Goal: Find specific page/section: Find specific page/section

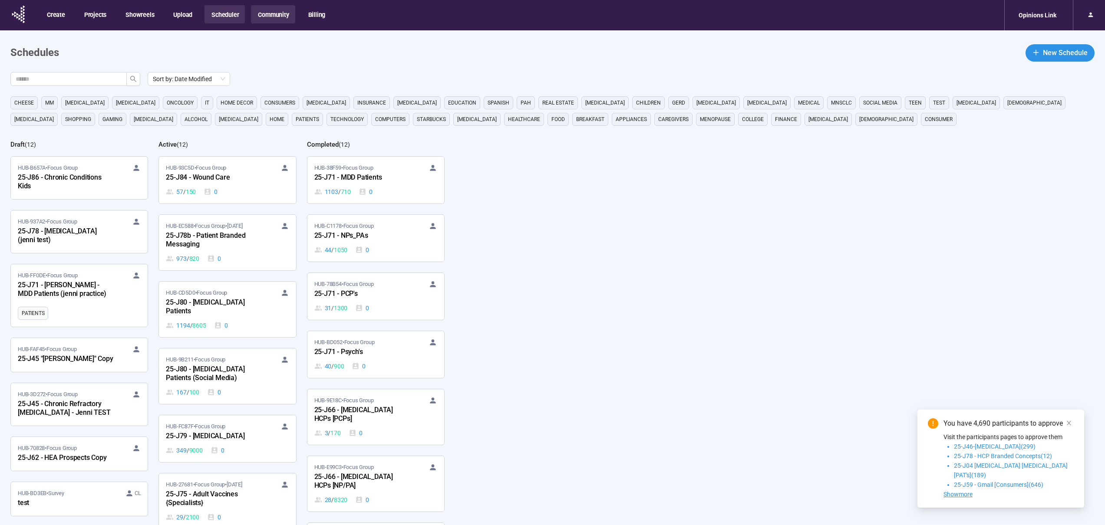
click at [268, 15] on button "Community" at bounding box center [273, 14] width 44 height 18
click at [270, 16] on button "Community" at bounding box center [273, 14] width 44 height 18
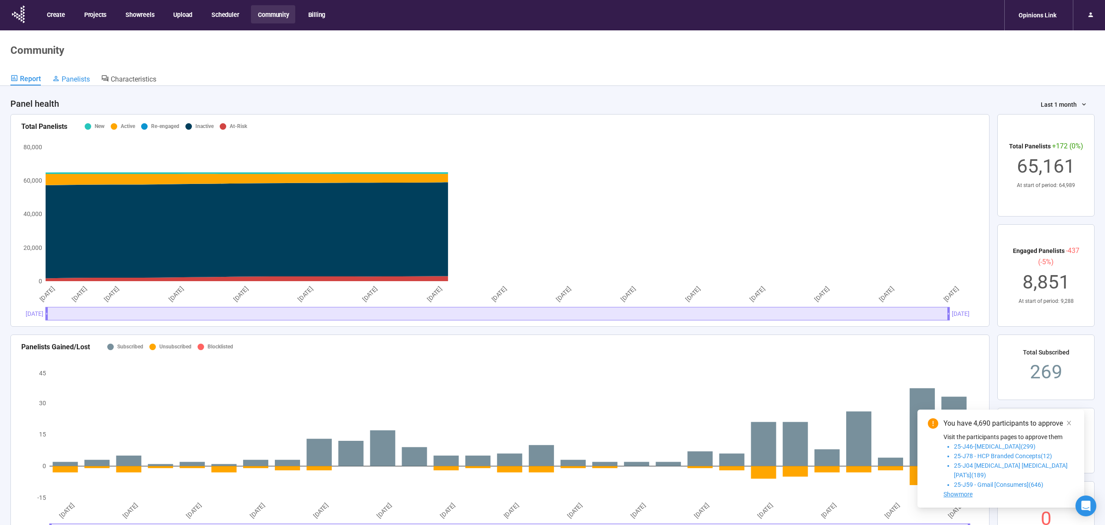
click at [77, 77] on span "Panelists" at bounding box center [76, 79] width 28 height 8
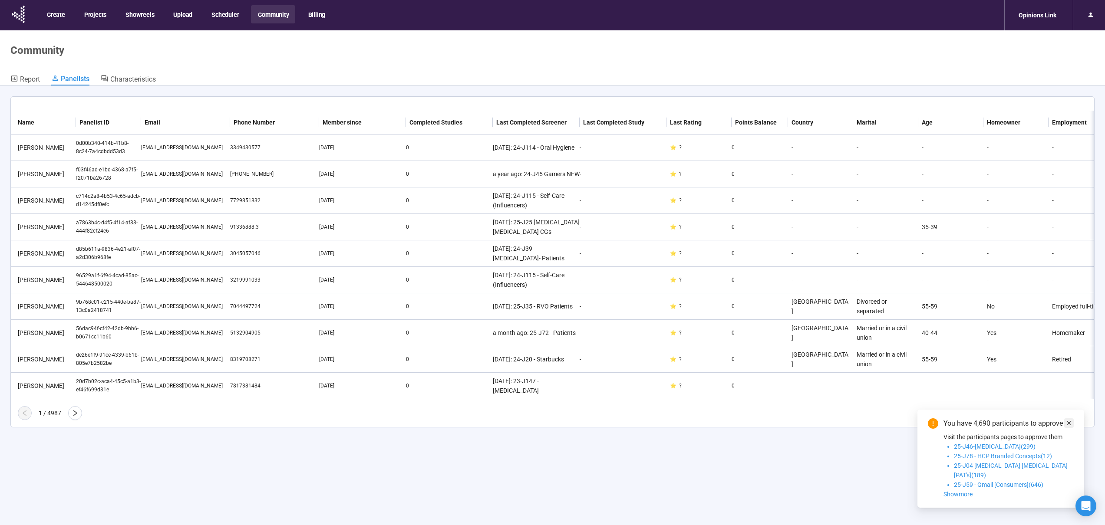
click at [1069, 425] on icon "close" at bounding box center [1069, 423] width 4 height 4
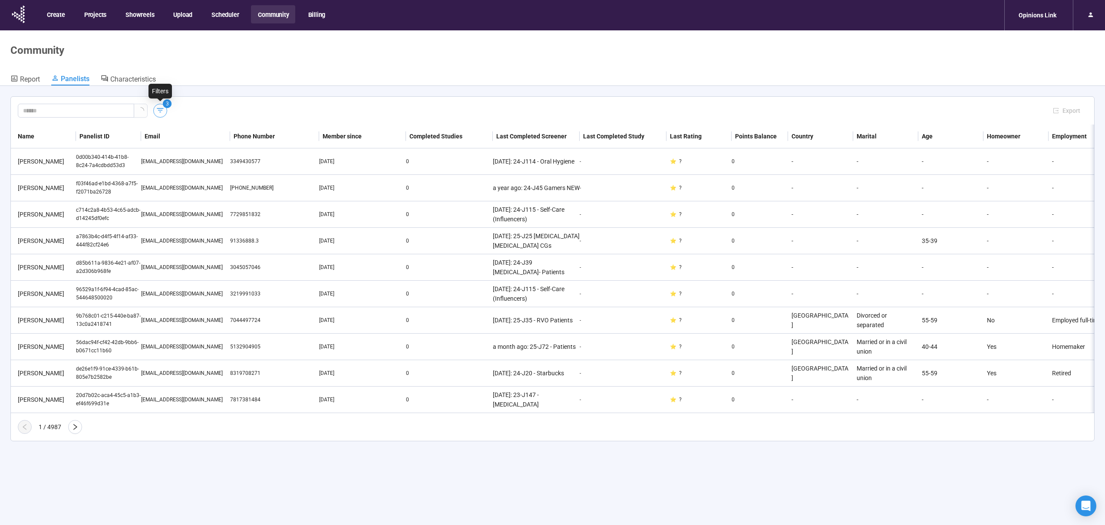
click at [158, 108] on icon "button" at bounding box center [160, 110] width 9 height 9
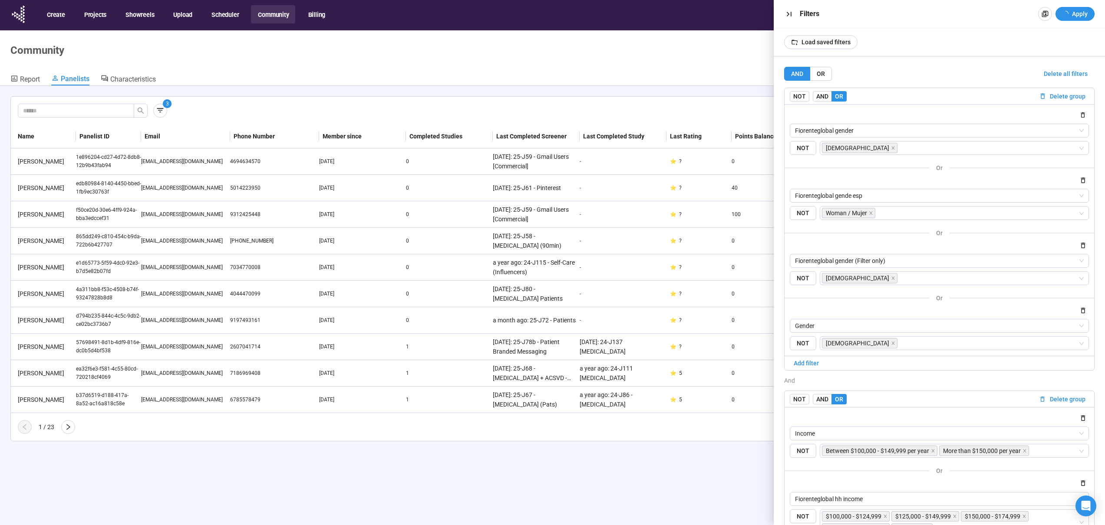
click at [1055, 74] on span "Delete all filters" at bounding box center [1066, 74] width 44 height 10
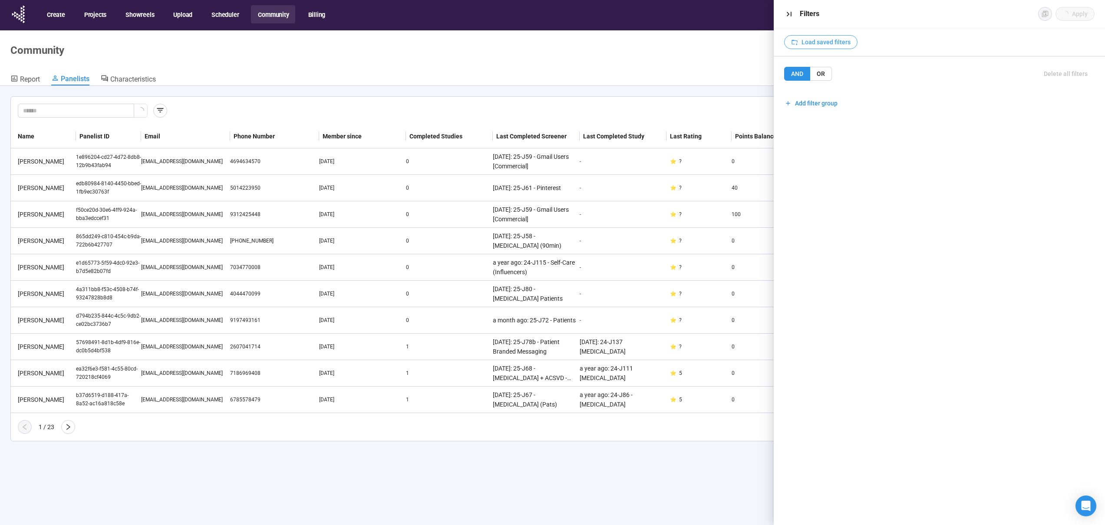
click at [829, 44] on span "Load saved filters" at bounding box center [825, 42] width 49 height 10
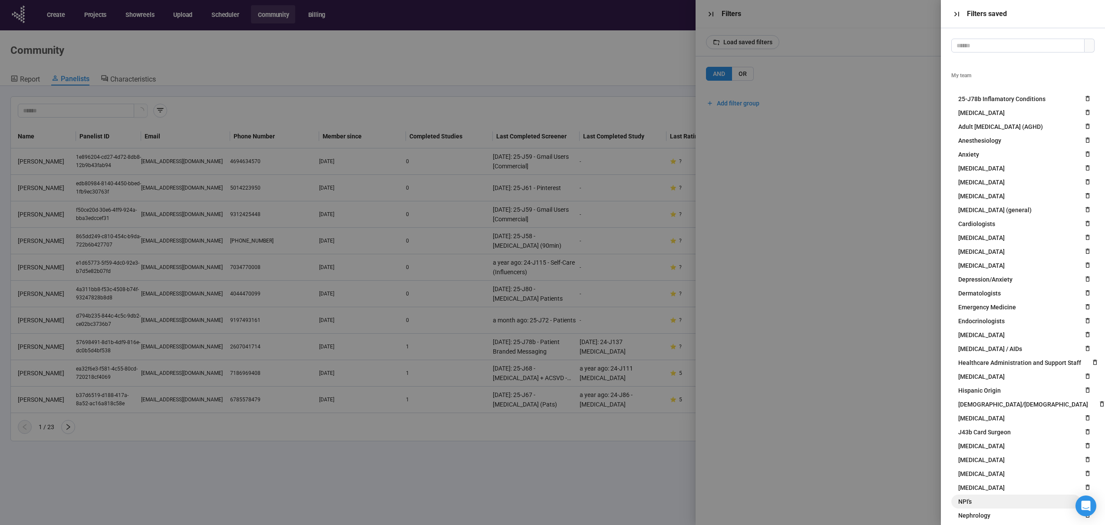
click at [969, 255] on div at bounding box center [552, 262] width 1105 height 525
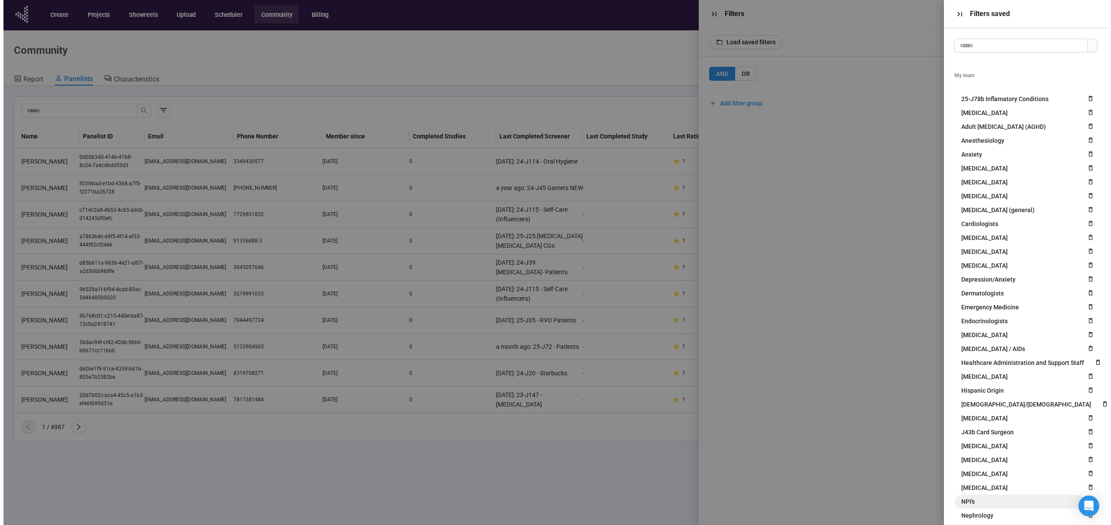
scroll to position [246, 0]
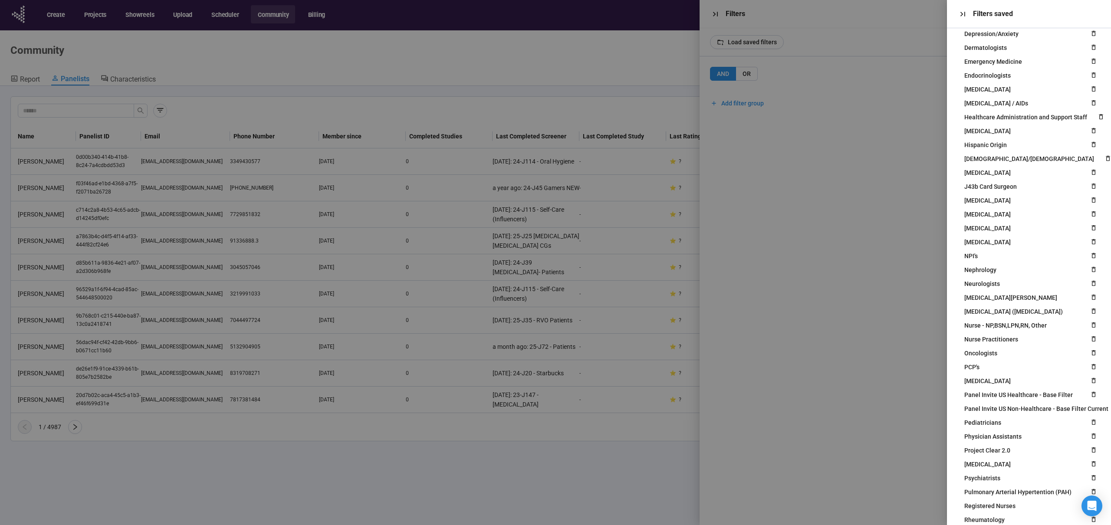
click at [969, 256] on span "NPI's" at bounding box center [971, 256] width 13 height 10
click at [833, 255] on div at bounding box center [555, 262] width 1111 height 525
click at [959, 13] on icon "button" at bounding box center [962, 14] width 9 height 9
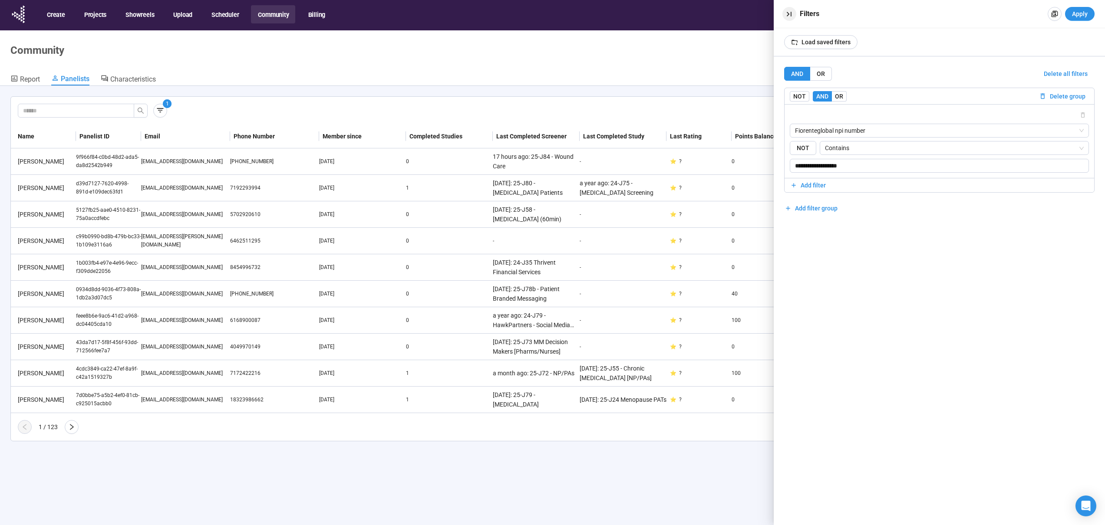
click at [793, 13] on icon "button" at bounding box center [788, 14] width 9 height 9
